Goal: Information Seeking & Learning: Learn about a topic

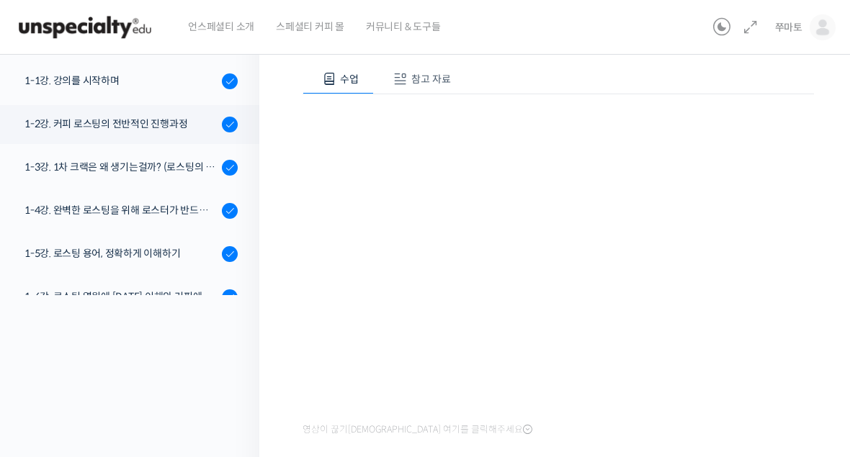
scroll to position [53, 0]
click at [170, 176] on link "1-3강. 1차 크랙은 왜 생기는걸까? (로스팅의 물리적, 화학적 변화)" at bounding box center [126, 167] width 266 height 39
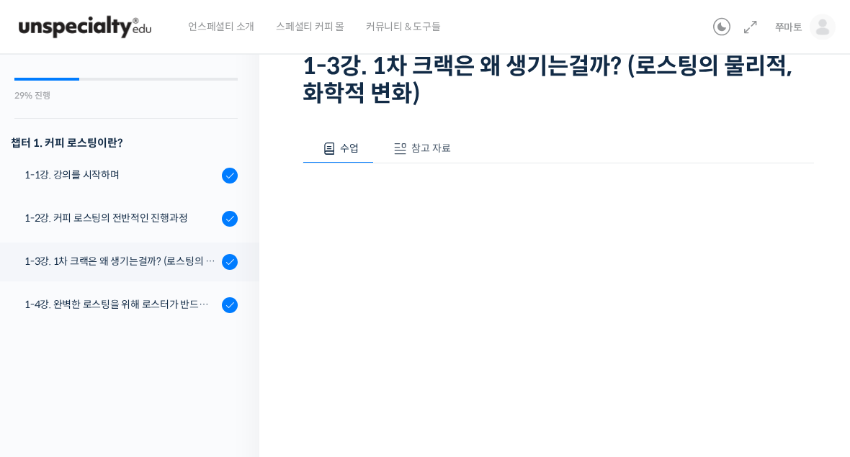
scroll to position [24, 0]
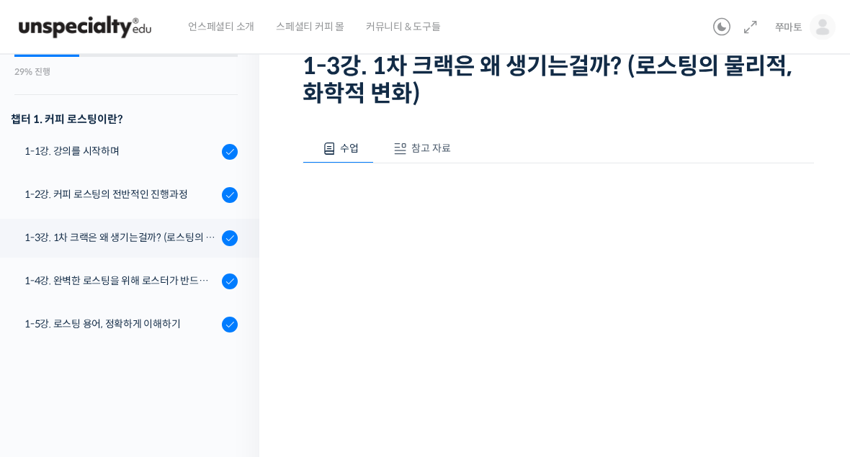
click at [181, 238] on div "1-3강. 1차 크랙은 왜 생기는걸까? (로스팅의 물리적, 화학적 변화)" at bounding box center [120, 238] width 193 height 16
click at [179, 297] on link "1-4강. 완벽한 로스팅을 위해 로스터가 반드시 갖춰야 할 것 (로스팅 목표 설정하기)" at bounding box center [126, 282] width 266 height 39
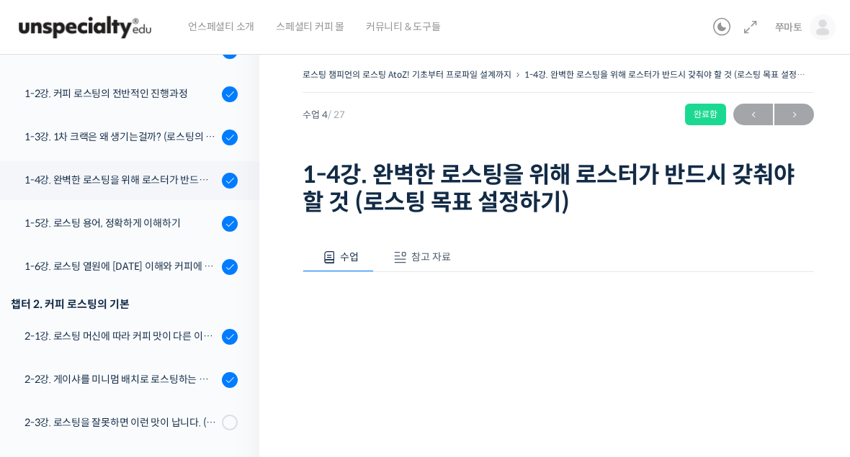
scroll to position [234, 0]
click at [174, 143] on div "1-3강. 1차 크랙은 왜 생기는걸까? (로스팅의 물리적, 화학적 변화)" at bounding box center [120, 136] width 193 height 16
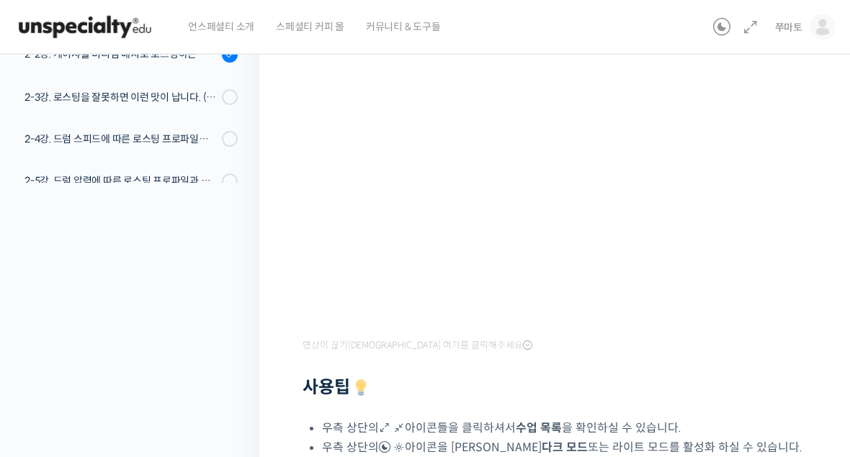
scroll to position [263, 0]
